Goal: Information Seeking & Learning: Learn about a topic

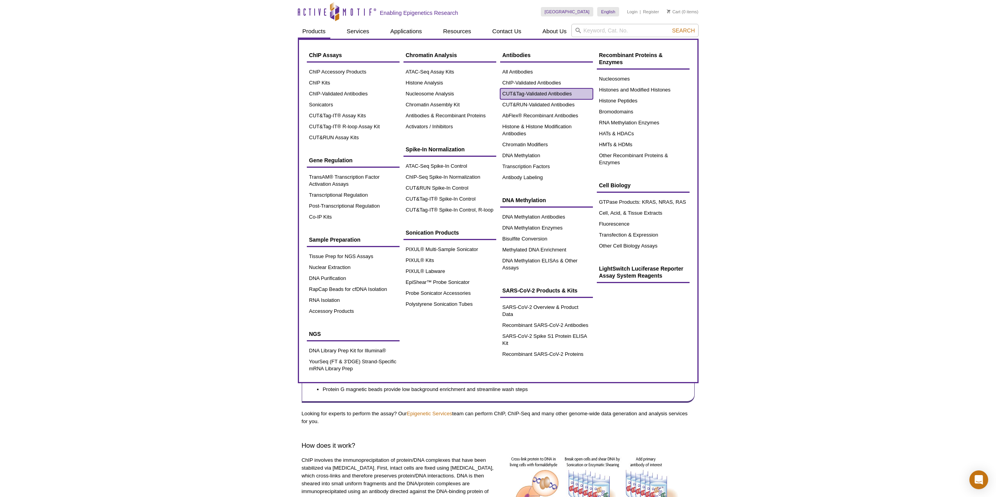
click at [545, 94] on link "CUT&Tag-Validated Antibodies" at bounding box center [546, 93] width 93 height 11
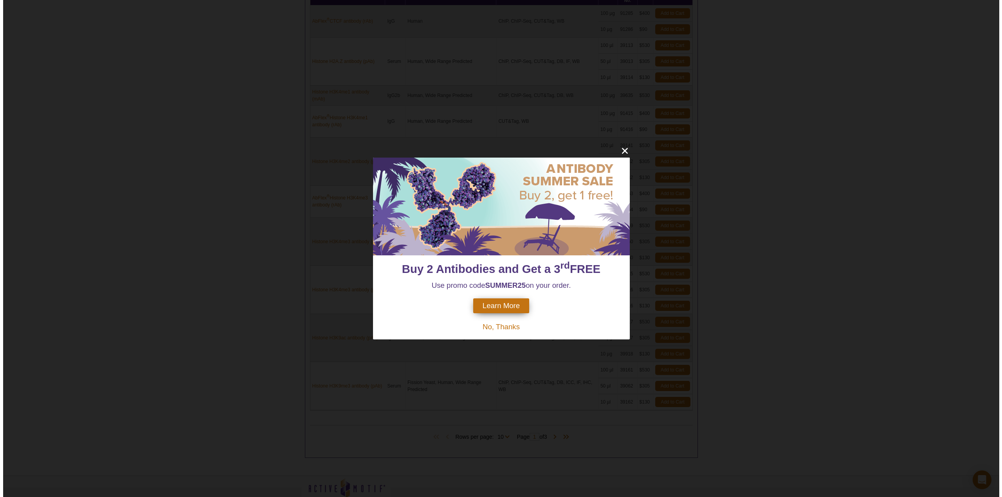
scroll to position [458, 0]
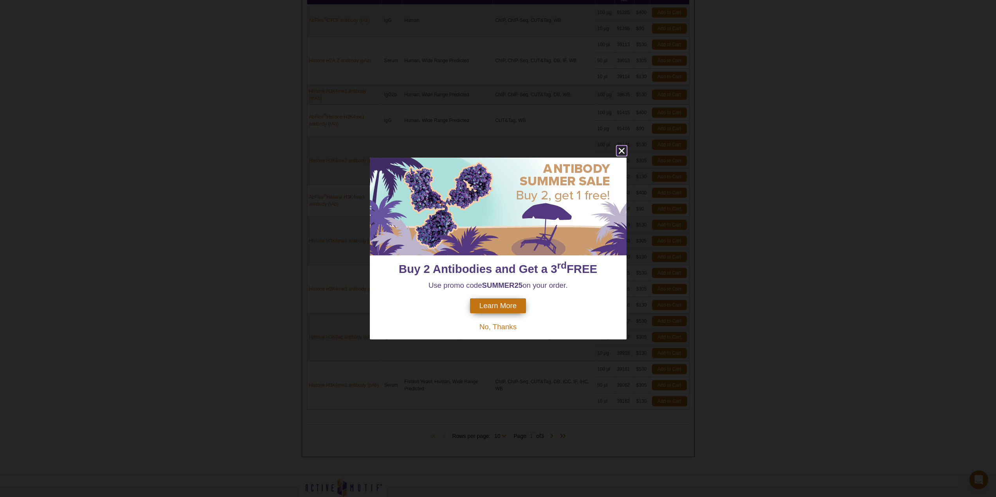
click at [623, 151] on icon "close" at bounding box center [622, 151] width 10 height 10
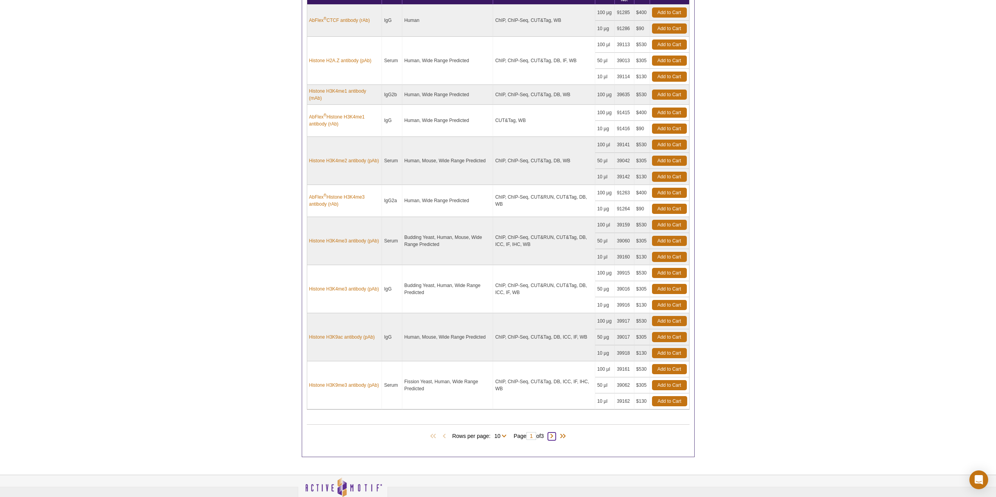
click at [552, 438] on span at bounding box center [552, 437] width 8 height 8
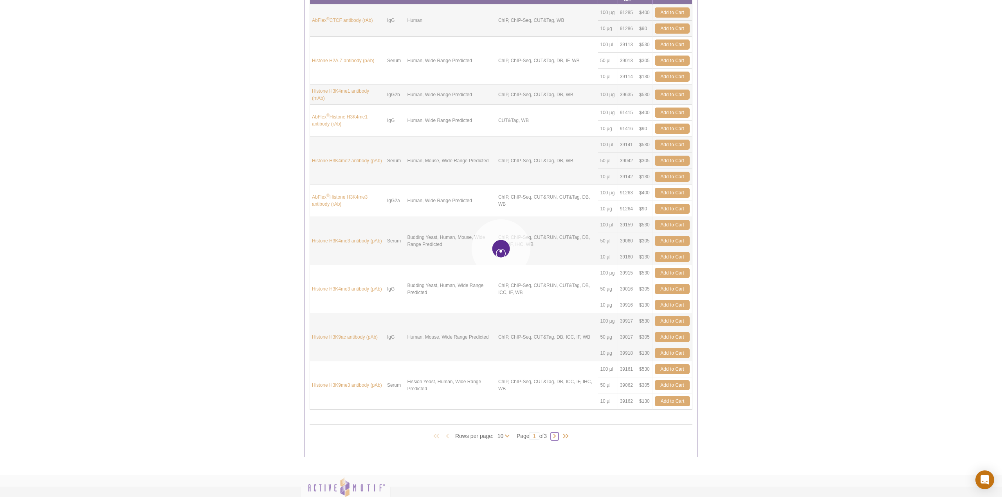
type input "2"
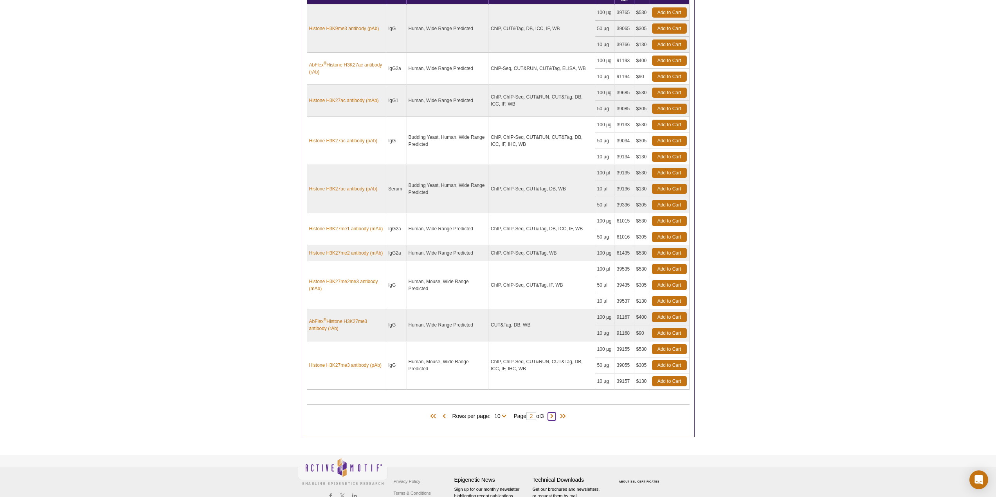
click at [556, 416] on span at bounding box center [552, 417] width 8 height 8
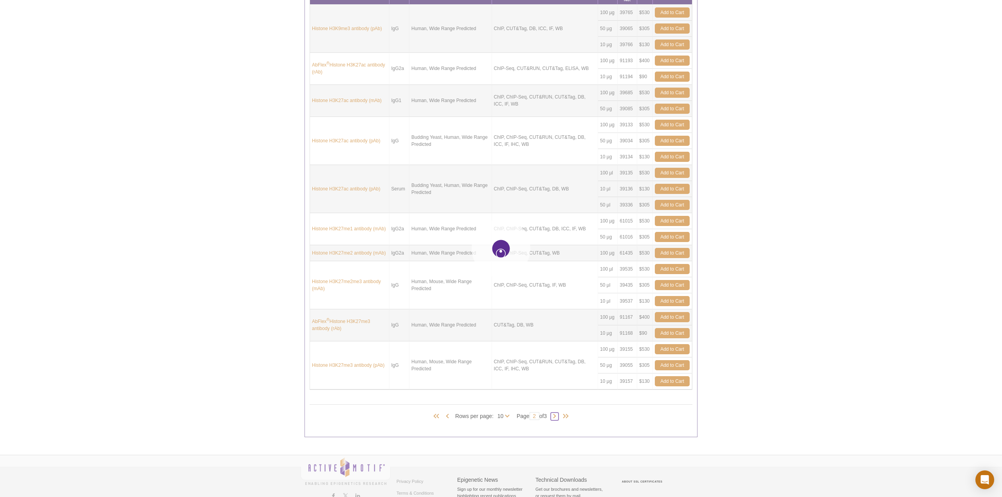
type input "3"
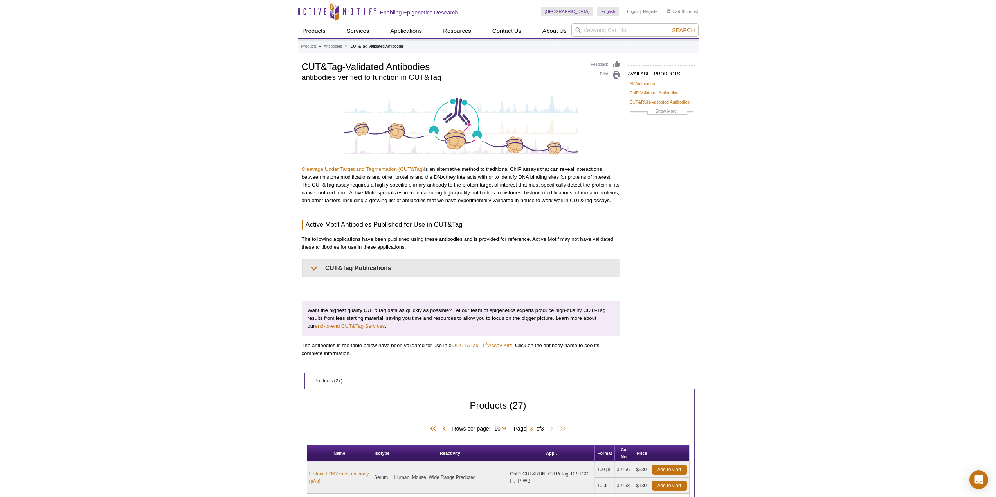
scroll to position [0, 0]
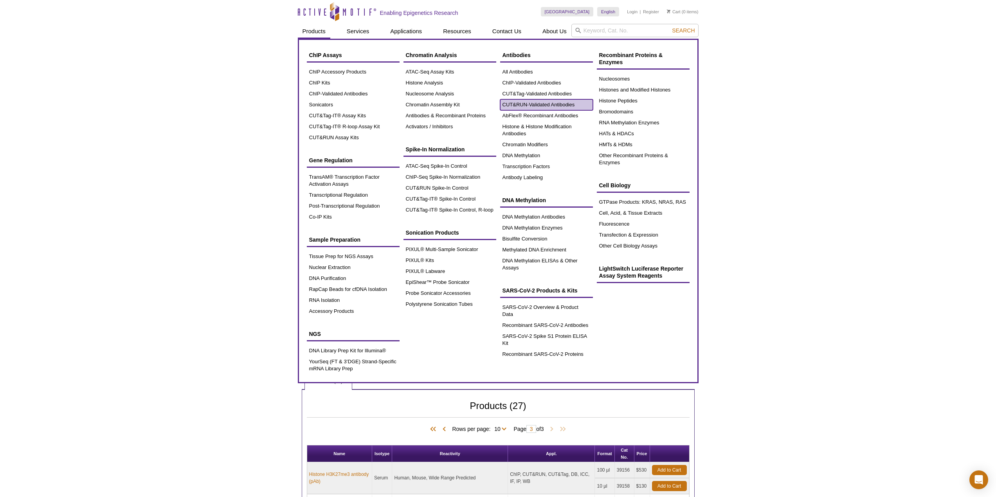
click at [508, 104] on link "CUT&RUN-Validated Antibodies" at bounding box center [546, 104] width 93 height 11
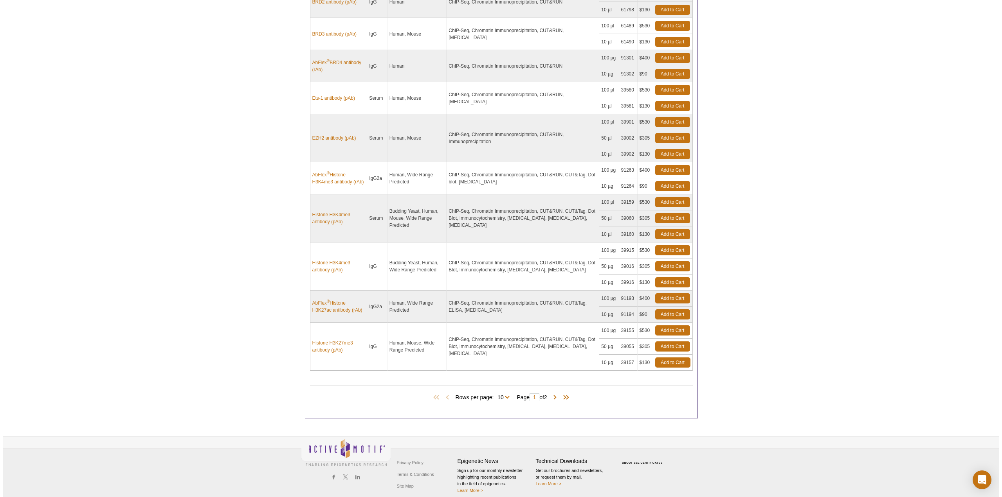
scroll to position [399, 0]
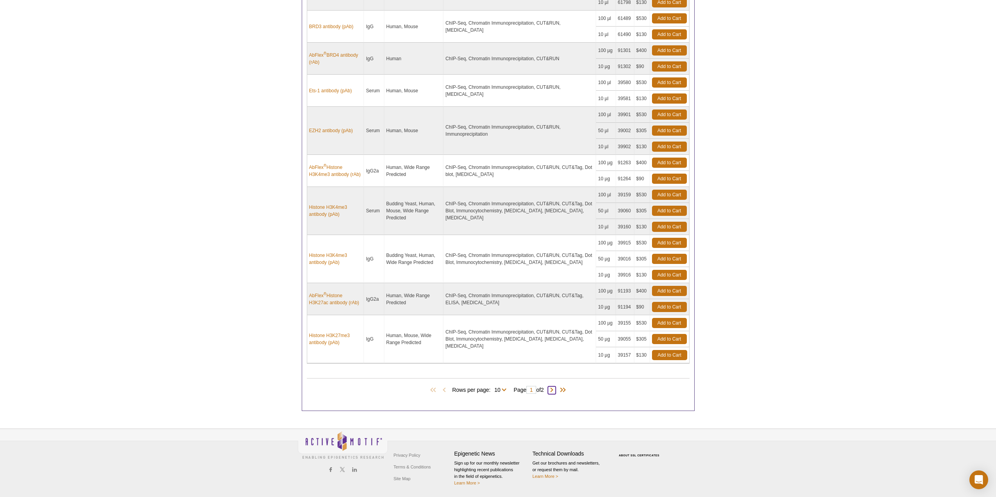
click at [554, 391] on span at bounding box center [552, 391] width 8 height 8
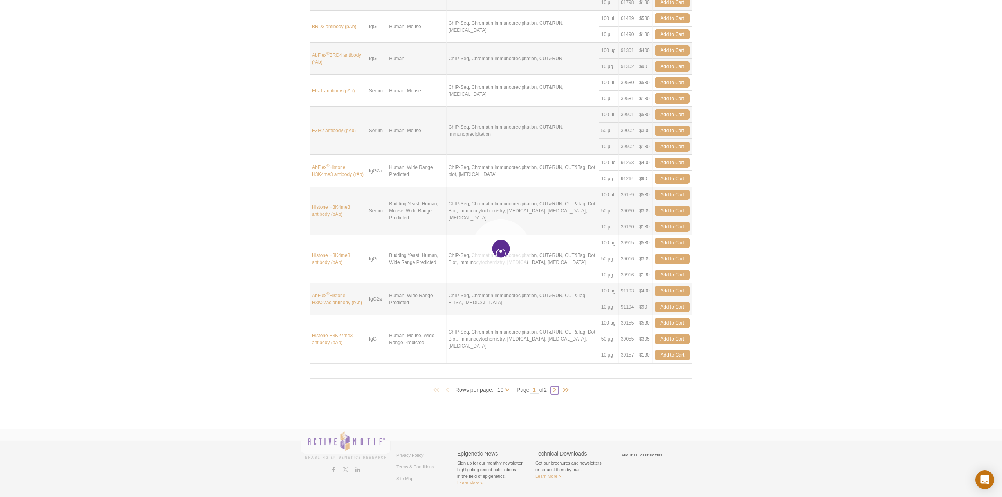
type input "2"
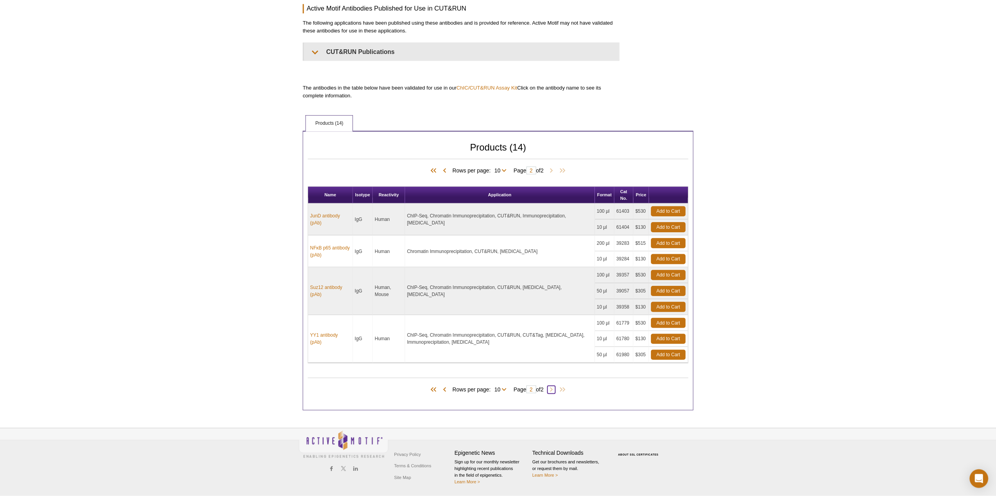
scroll to position [174, 0]
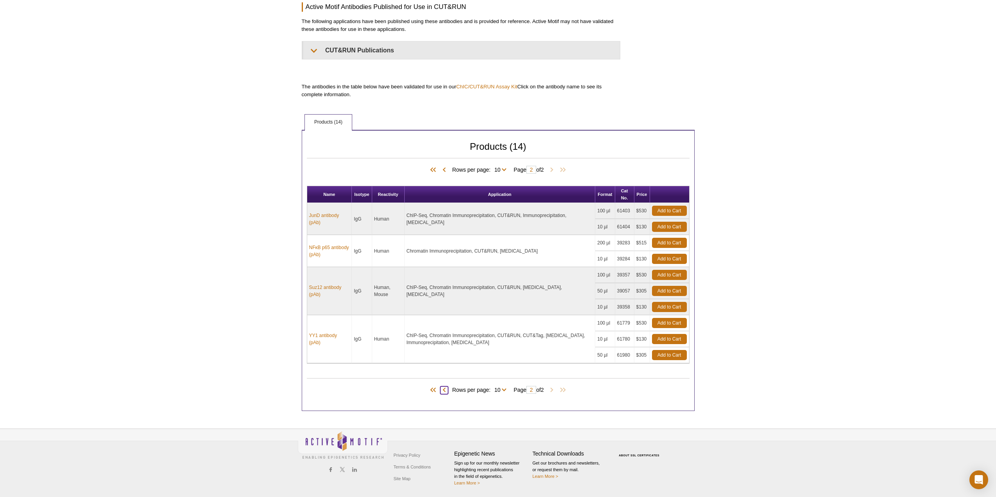
click at [444, 389] on span at bounding box center [444, 391] width 8 height 8
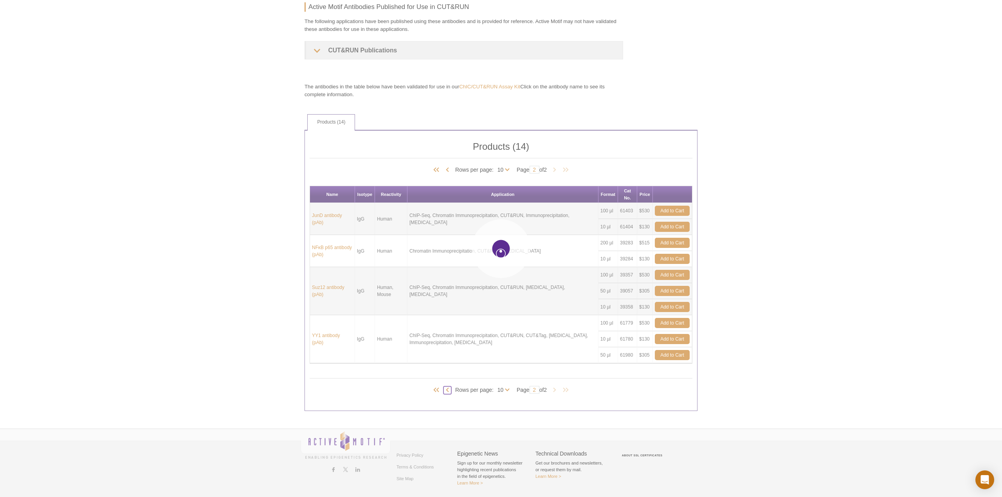
type input "1"
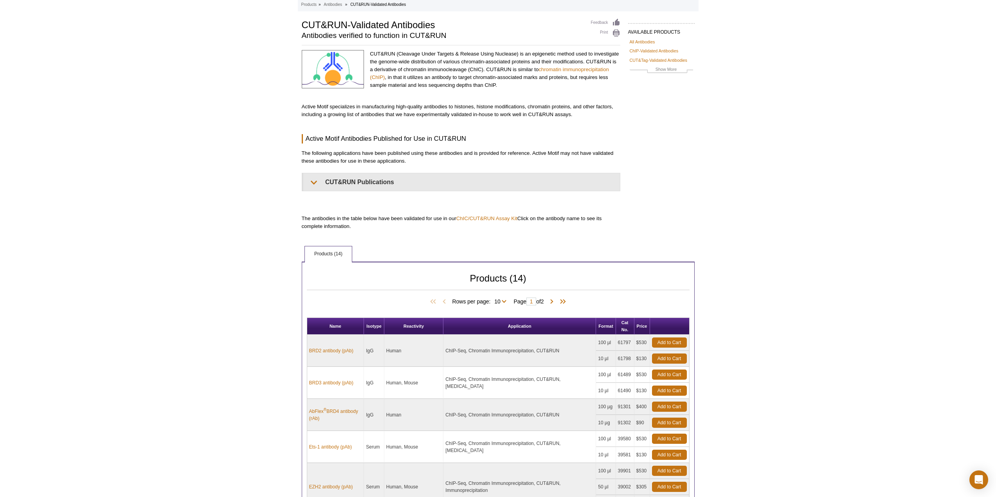
scroll to position [0, 0]
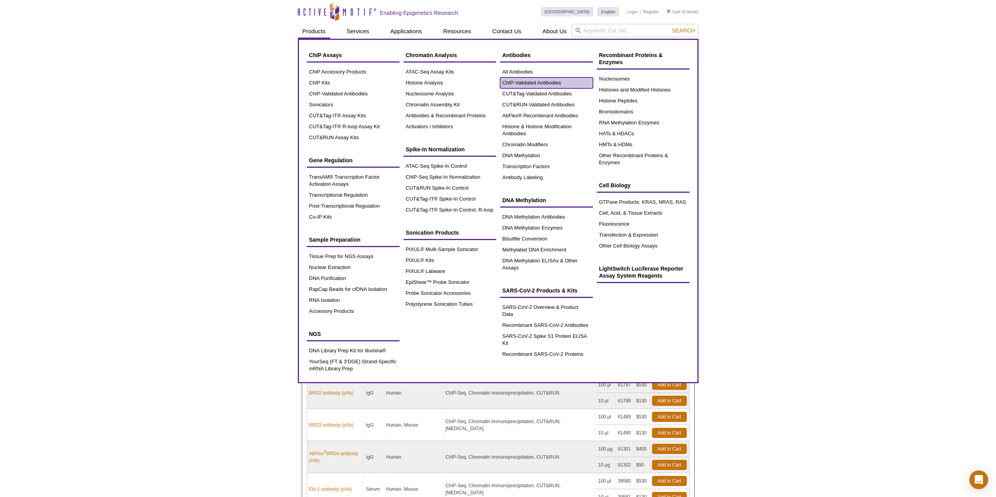
click at [532, 79] on link "ChIP-Validated Antibodies" at bounding box center [546, 82] width 93 height 11
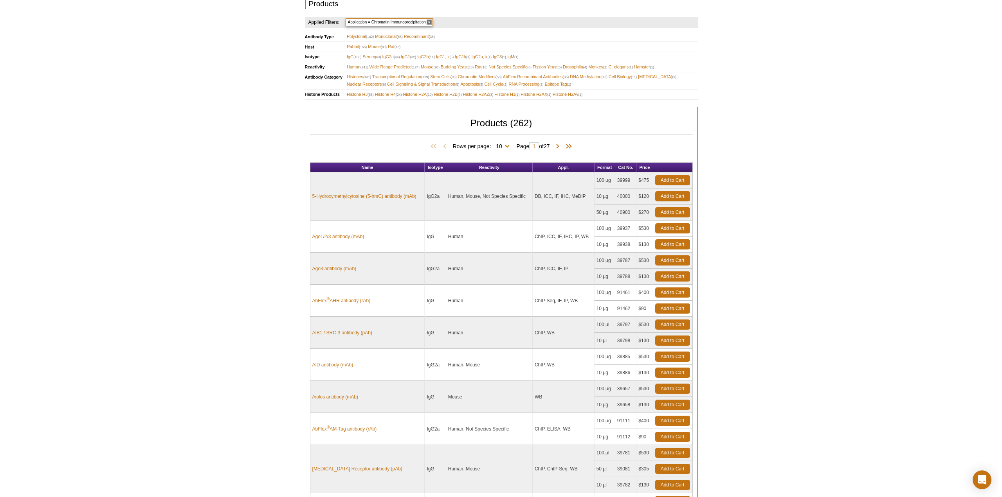
scroll to position [470, 0]
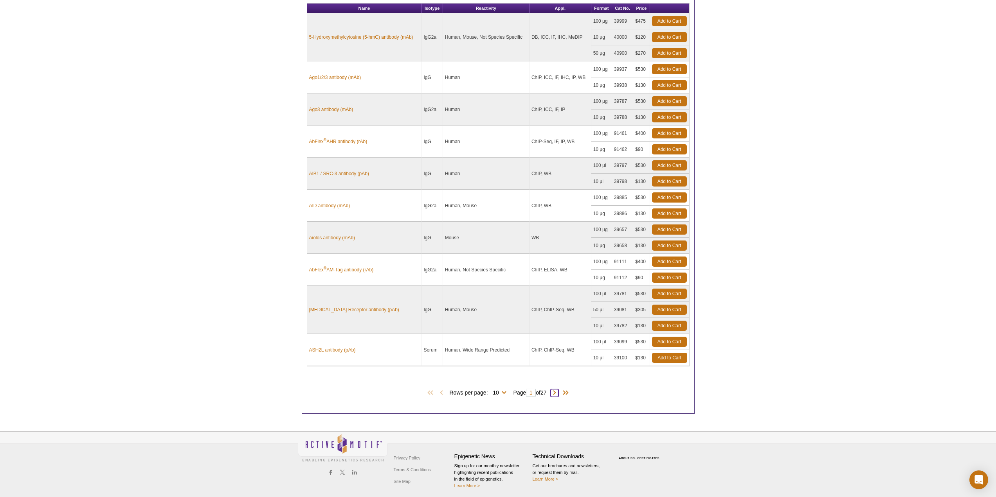
click at [558, 394] on span at bounding box center [555, 393] width 8 height 8
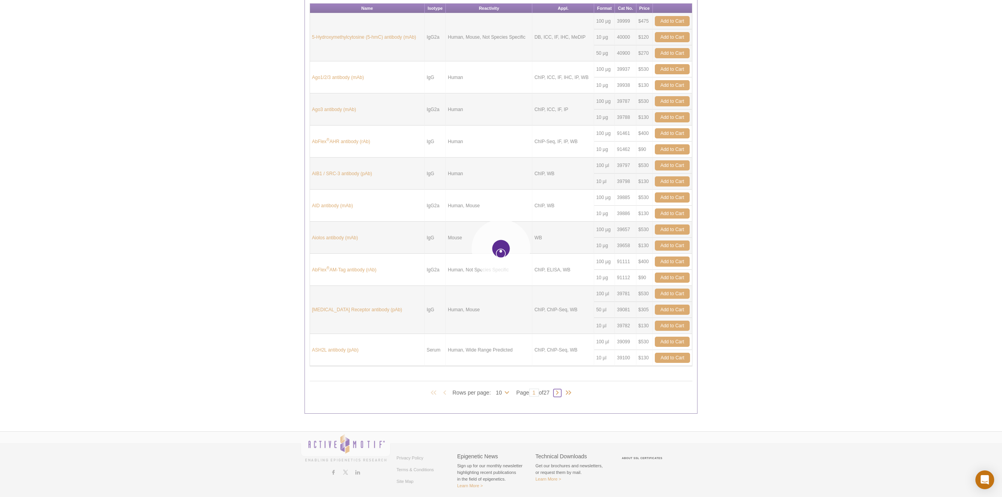
type input "2"
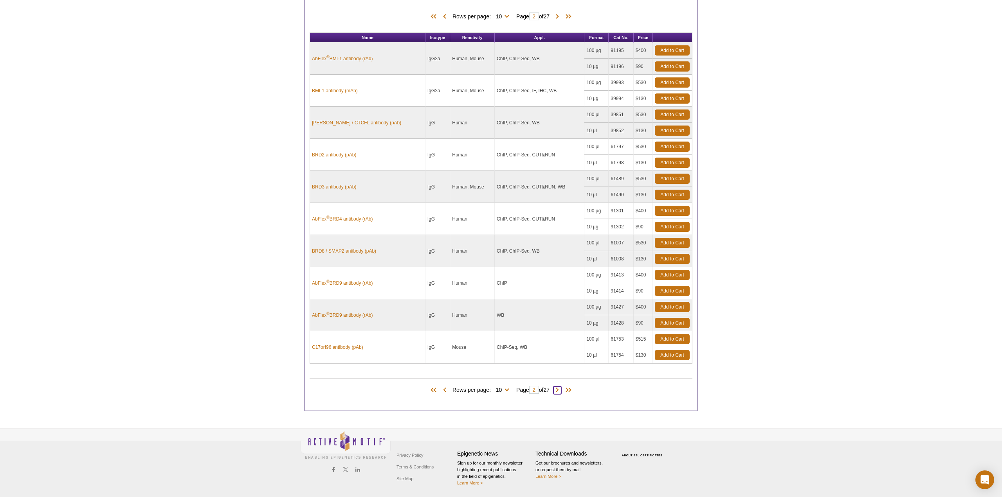
scroll to position [440, 0]
click at [558, 389] on span at bounding box center [555, 391] width 8 height 8
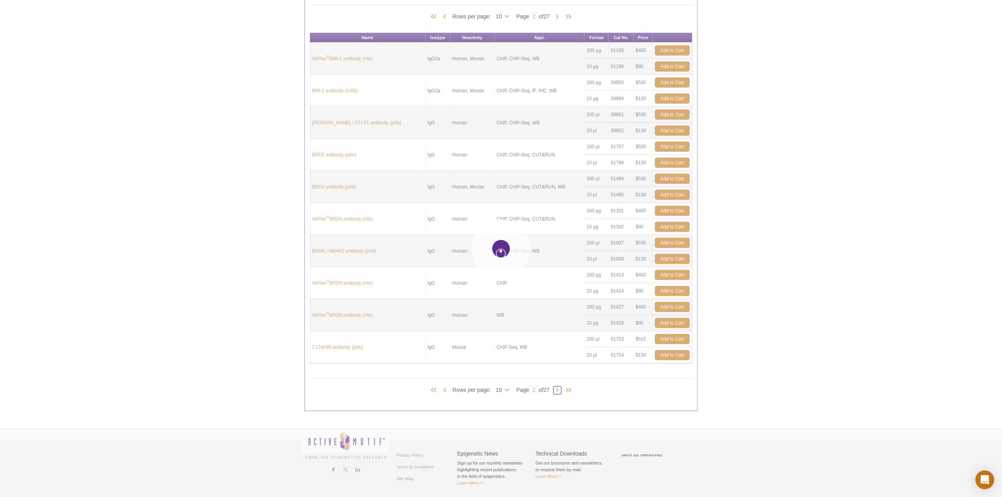
type input "3"
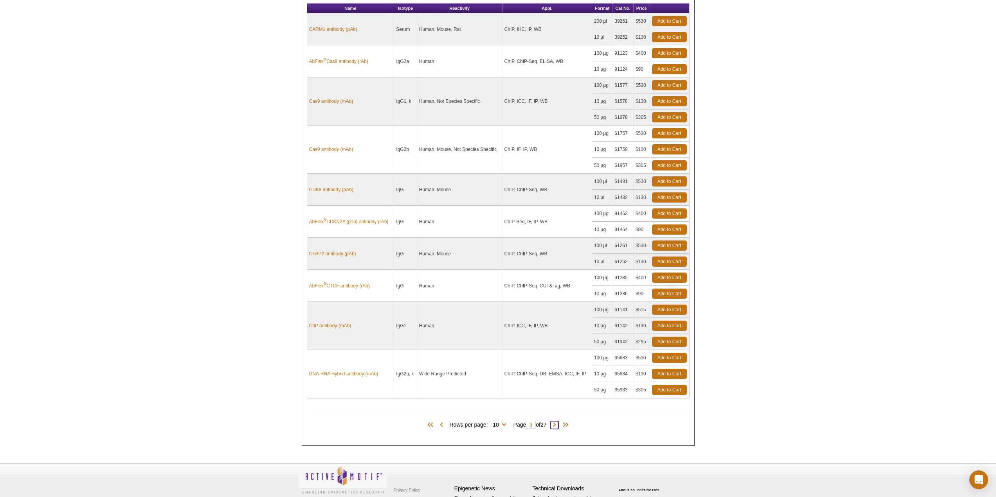
click at [554, 424] on span at bounding box center [555, 426] width 8 height 8
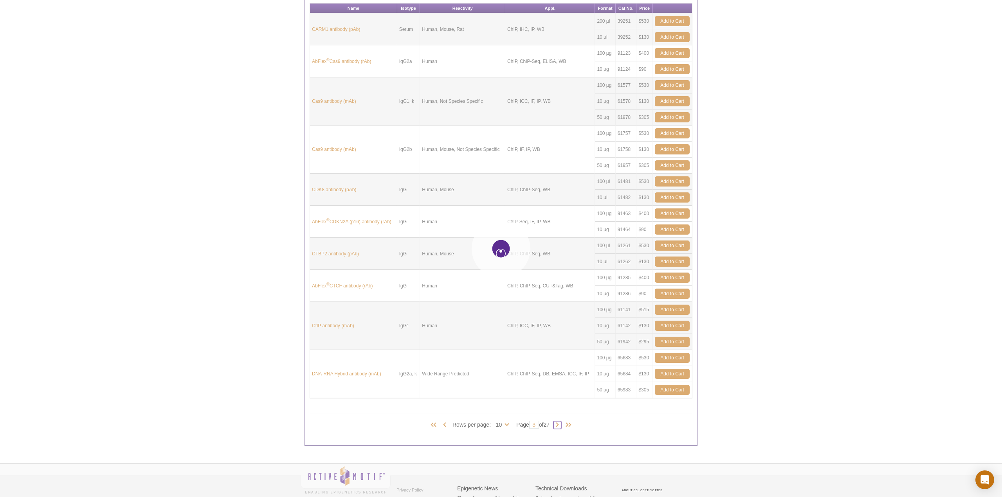
type input "4"
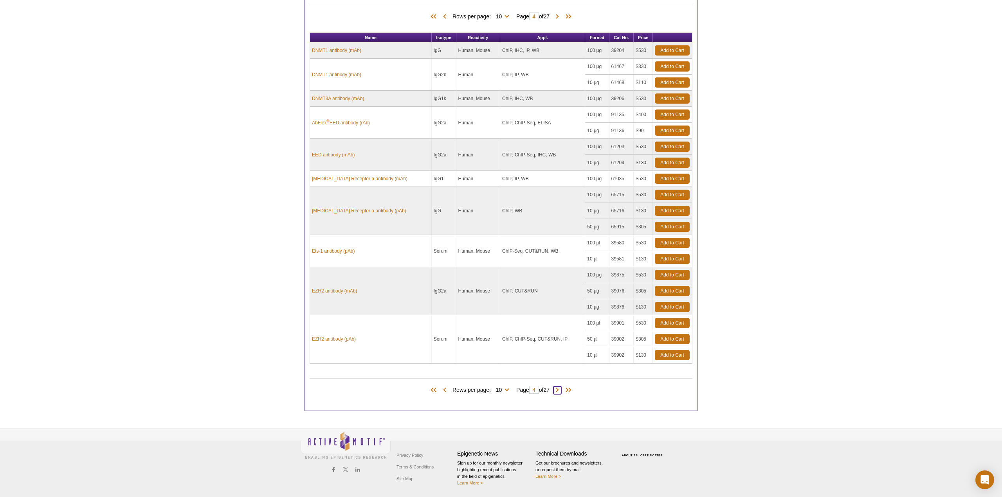
scroll to position [440, 0]
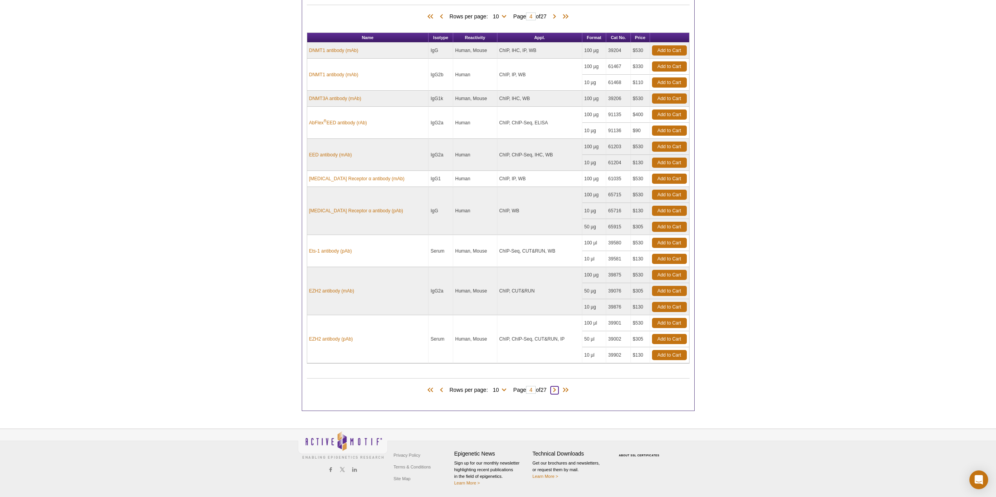
click at [557, 389] on span at bounding box center [555, 391] width 8 height 8
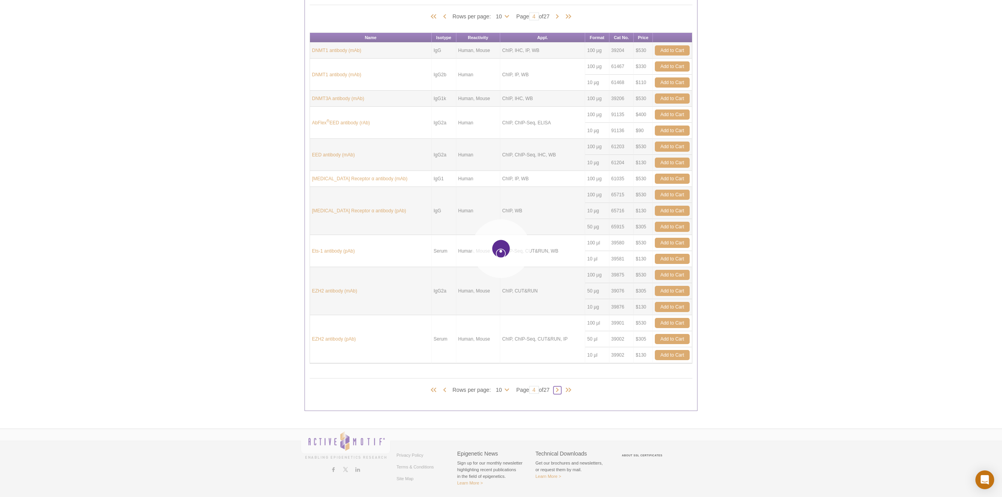
type input "5"
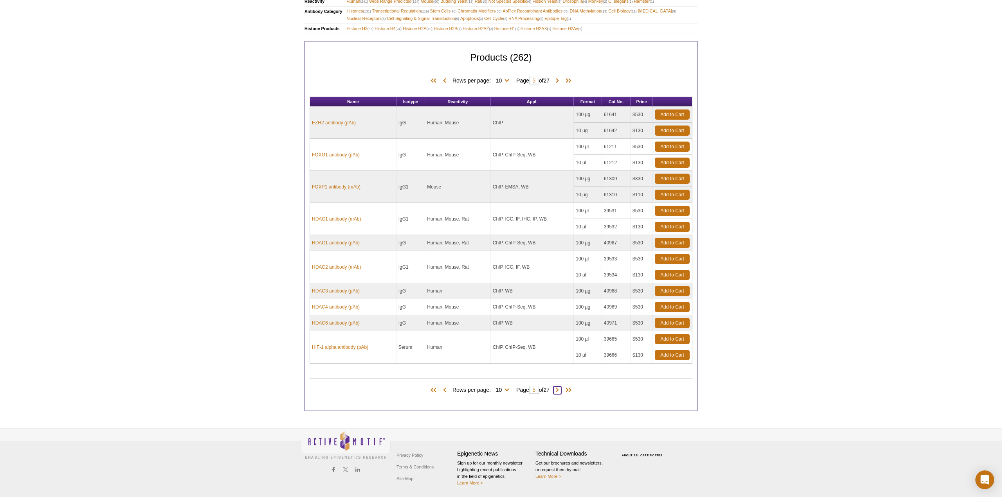
scroll to position [376, 0]
click at [557, 392] on span at bounding box center [555, 391] width 8 height 8
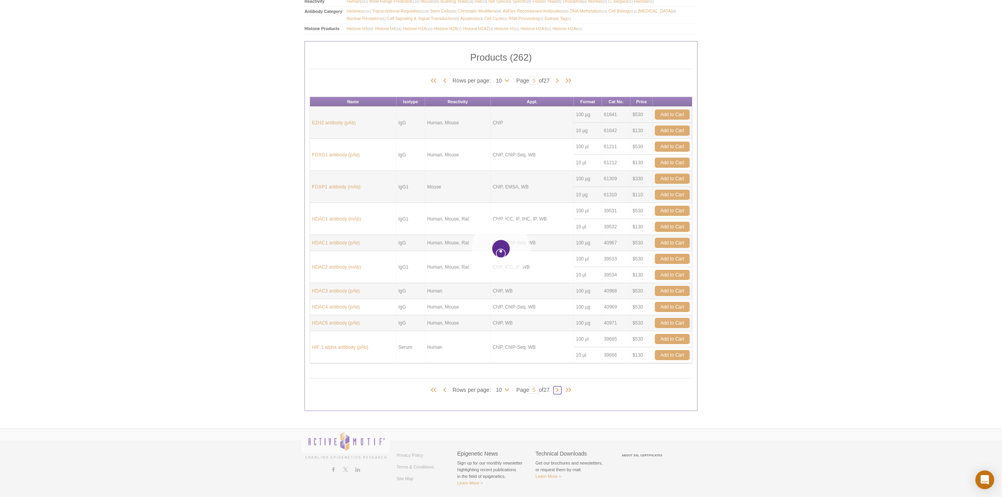
type input "6"
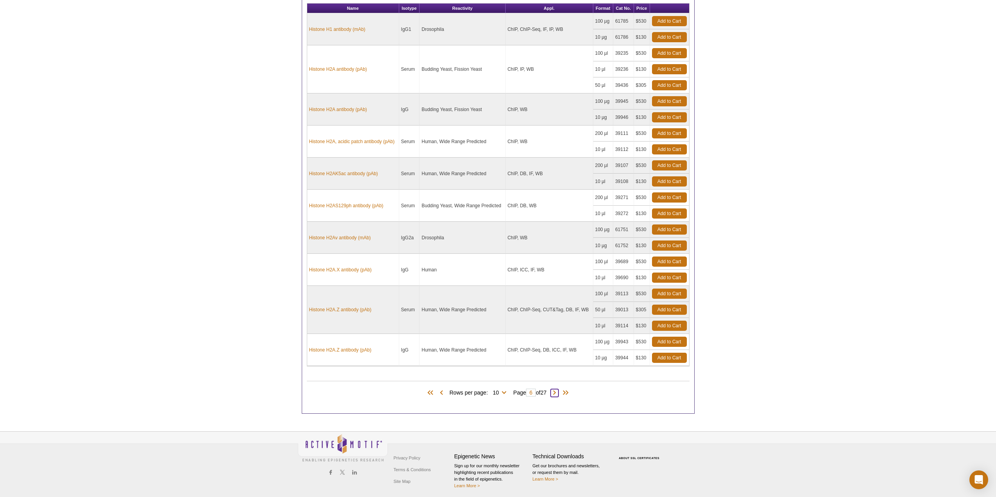
click at [557, 394] on span at bounding box center [555, 393] width 8 height 8
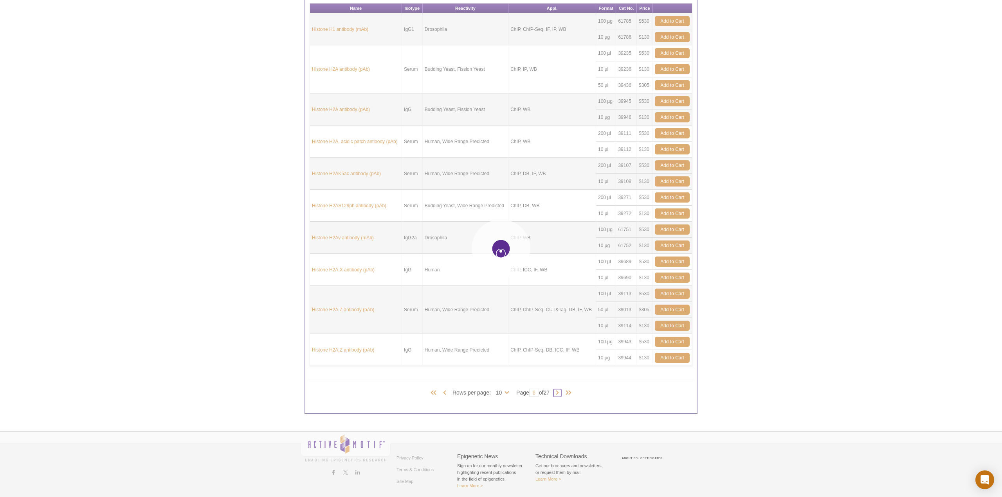
type input "7"
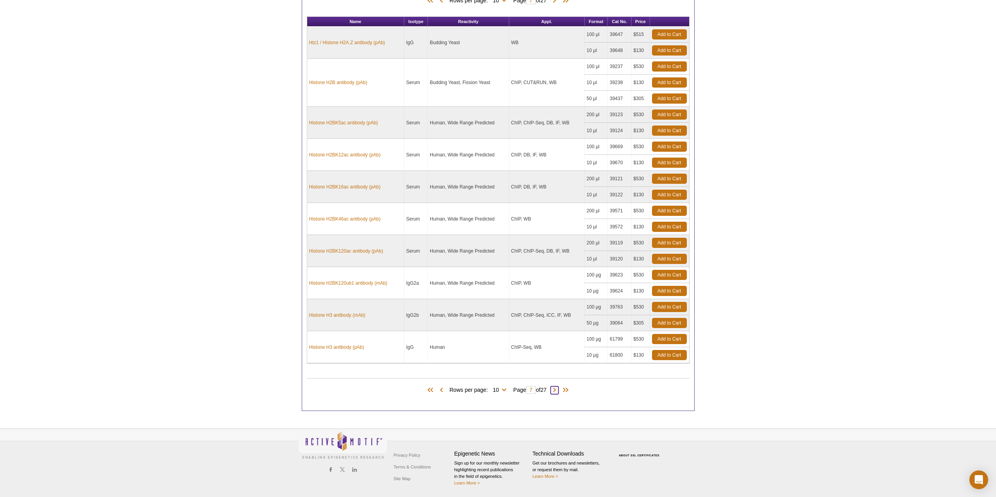
click at [557, 392] on span at bounding box center [555, 391] width 8 height 8
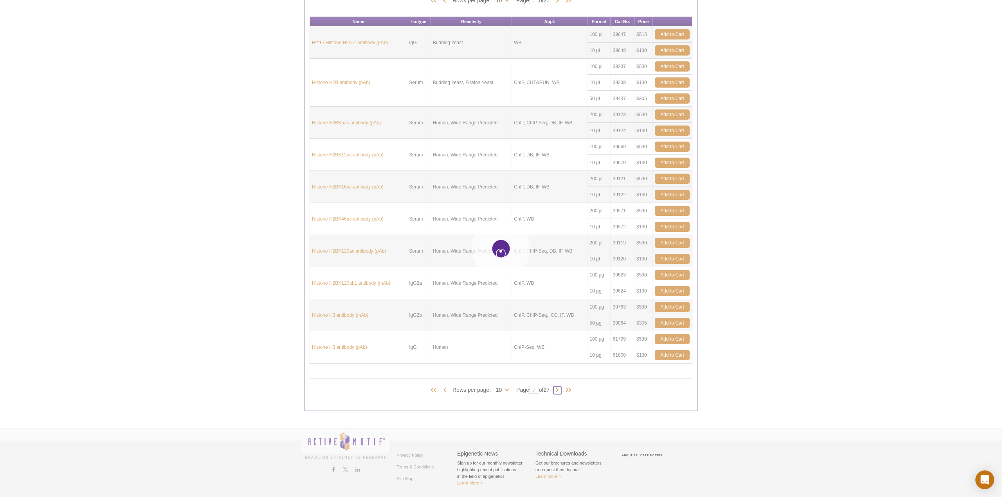
type input "8"
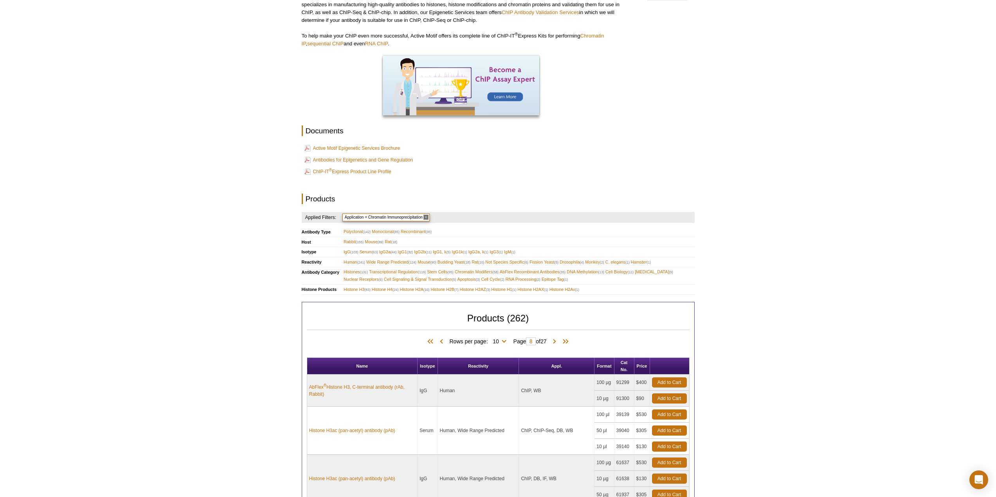
scroll to position [0, 0]
